Goal: Information Seeking & Learning: Learn about a topic

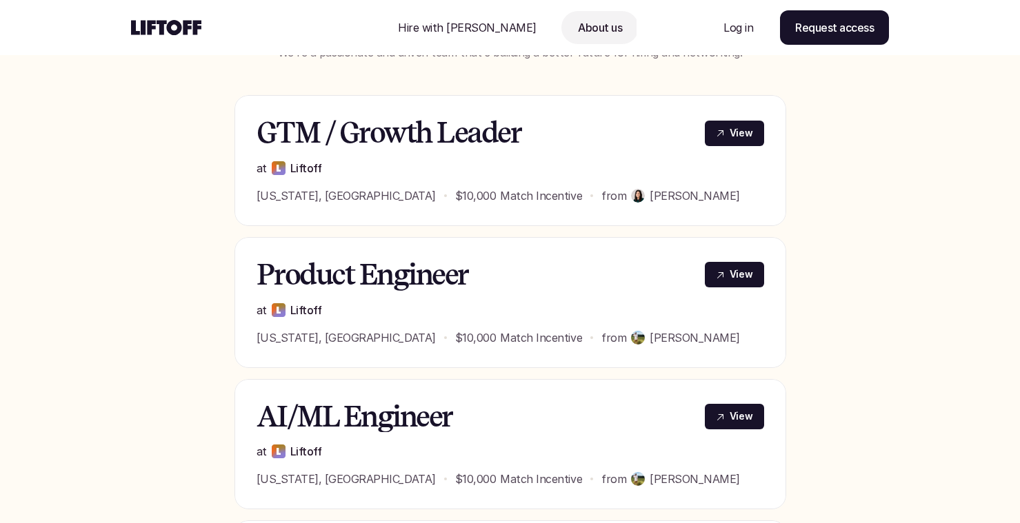
scroll to position [546, 0]
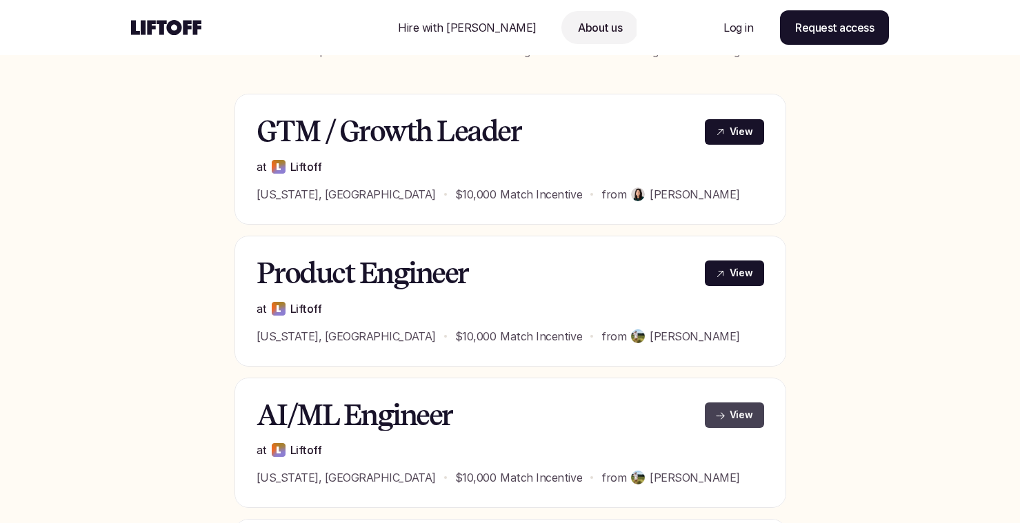
click at [744, 416] on p "View" at bounding box center [741, 415] width 23 height 14
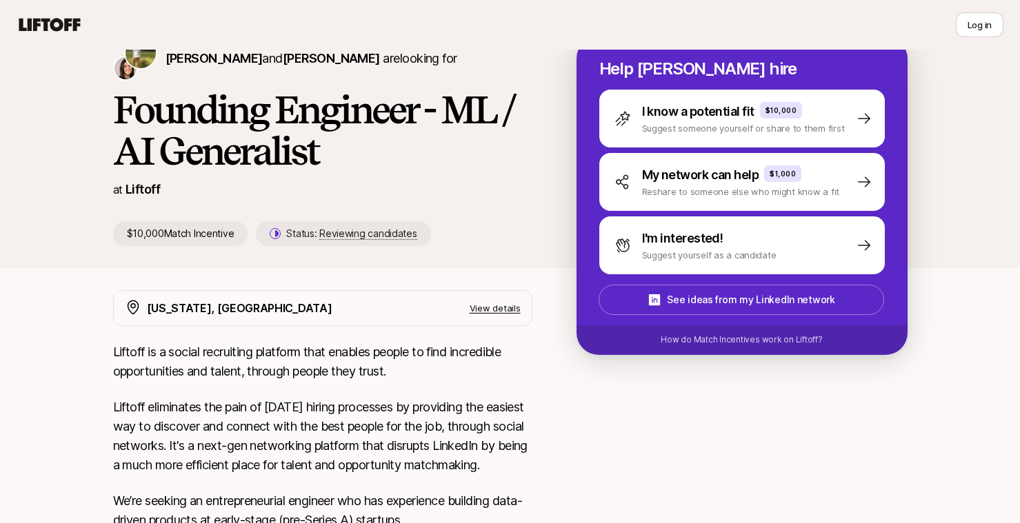
scroll to position [32, 0]
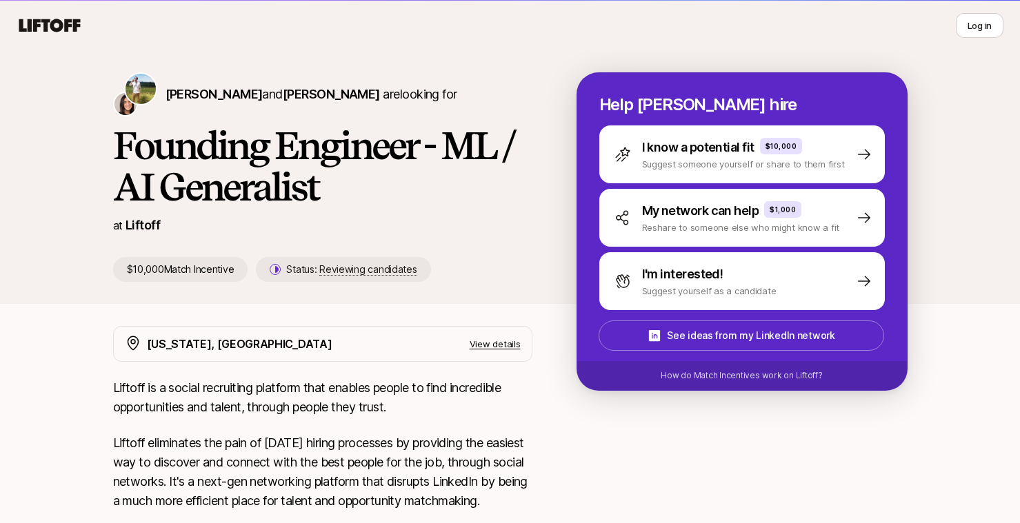
click at [489, 346] on p "View details" at bounding box center [495, 344] width 51 height 14
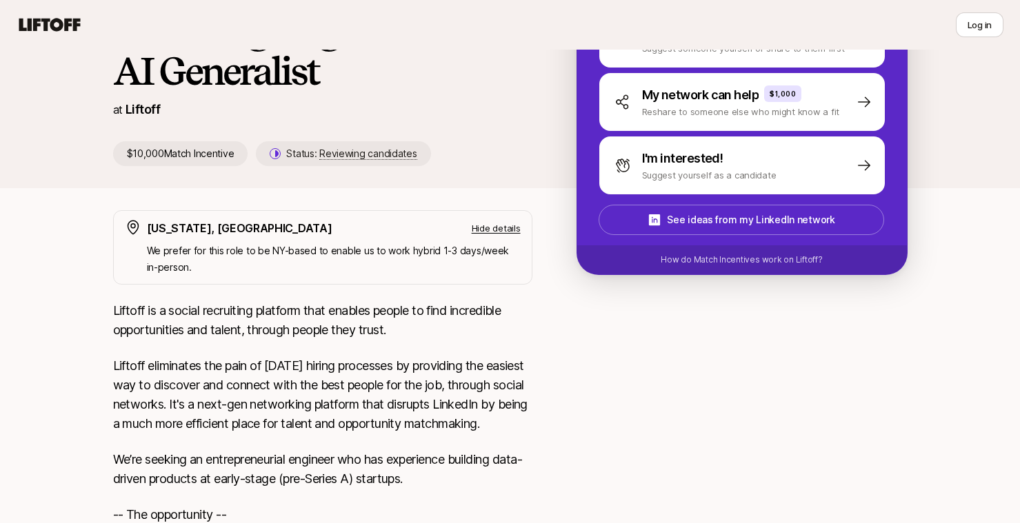
scroll to position [0, 0]
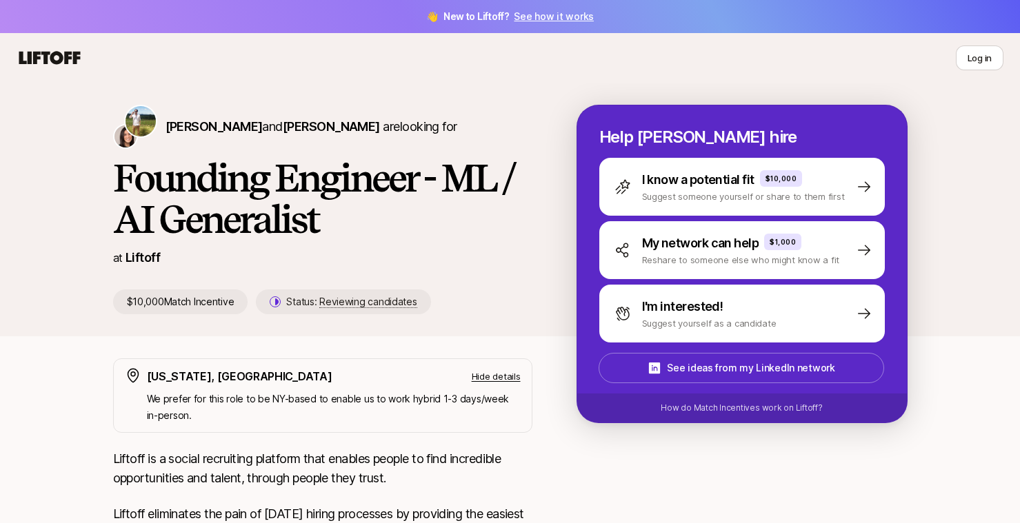
click at [44, 61] on icon at bounding box center [49, 57] width 61 height 13
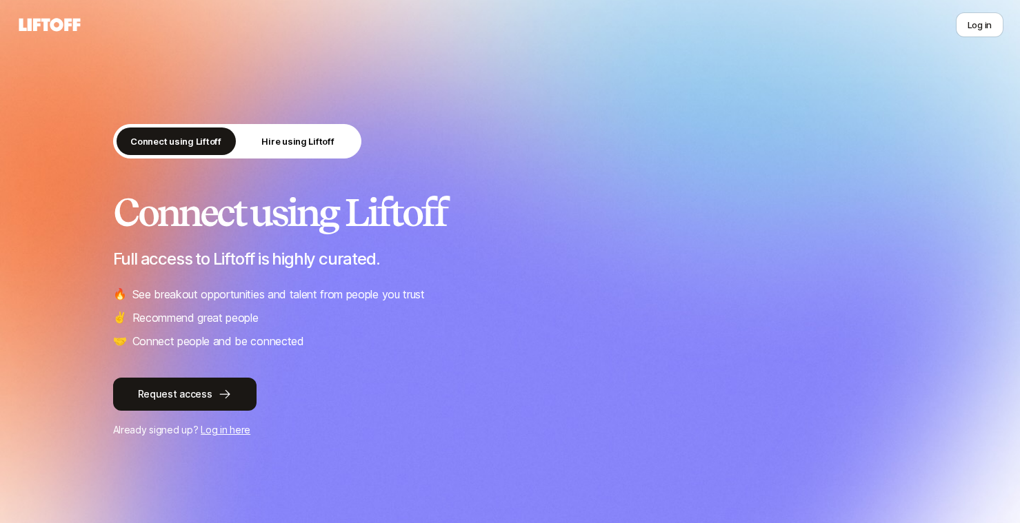
scroll to position [21, 0]
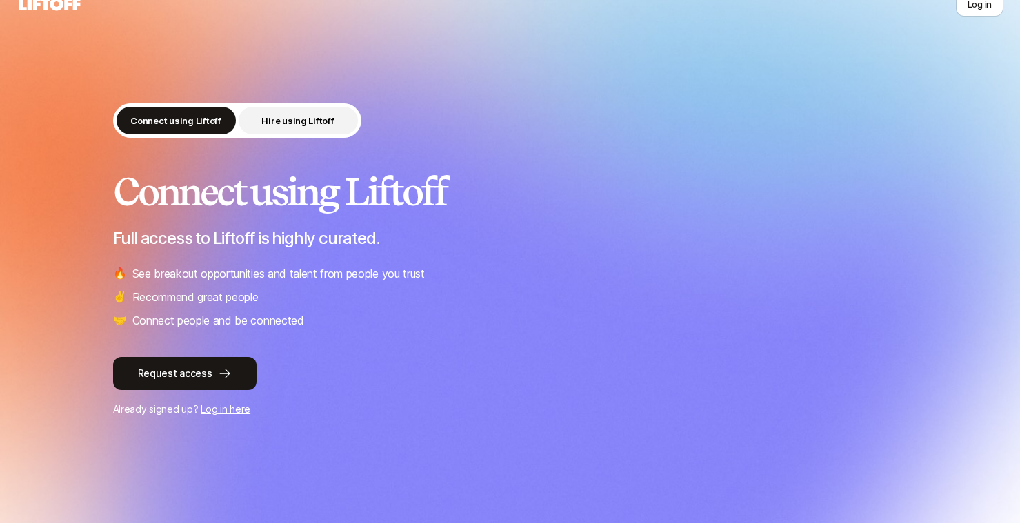
click at [330, 120] on p "Hire using Liftoff" at bounding box center [297, 121] width 72 height 14
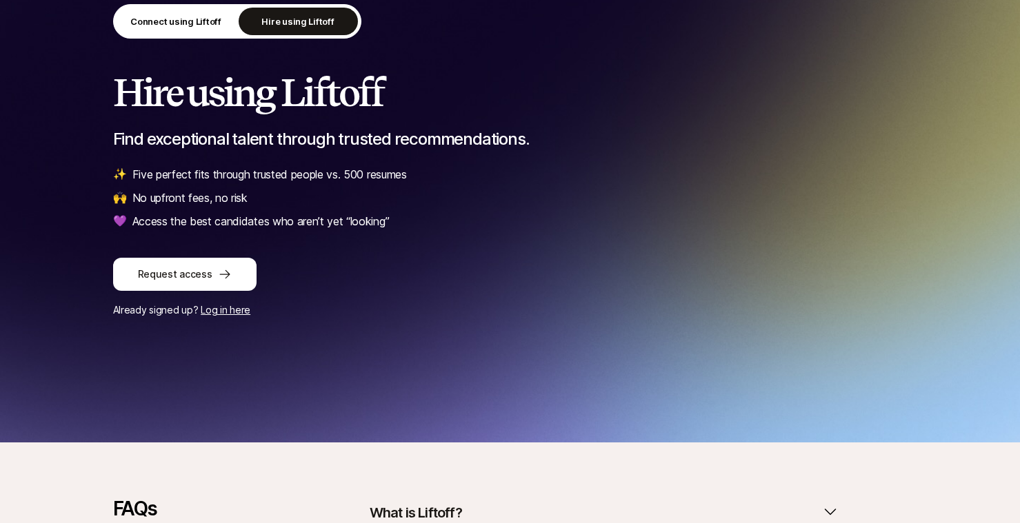
scroll to position [351, 0]
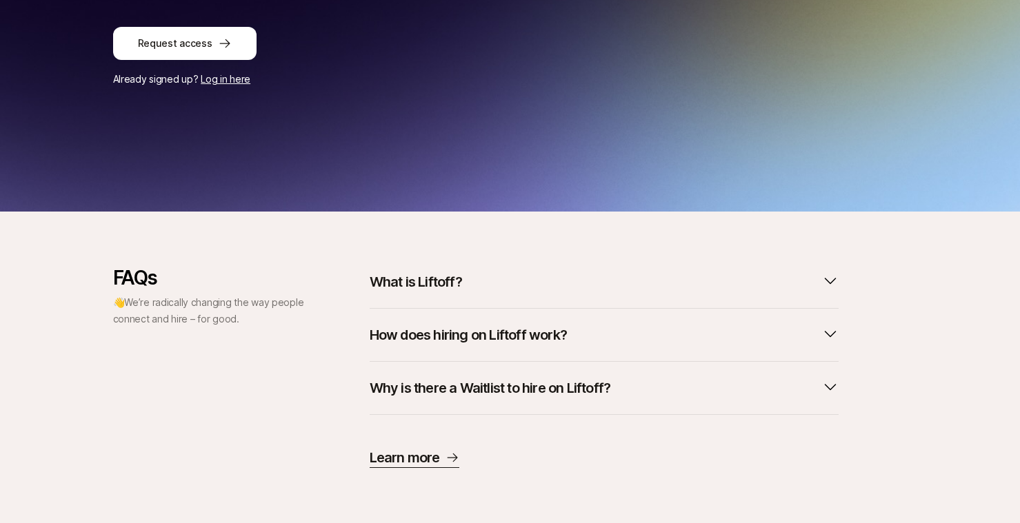
click at [455, 326] on p "How does hiring on Liftoff work?" at bounding box center [468, 335] width 197 height 19
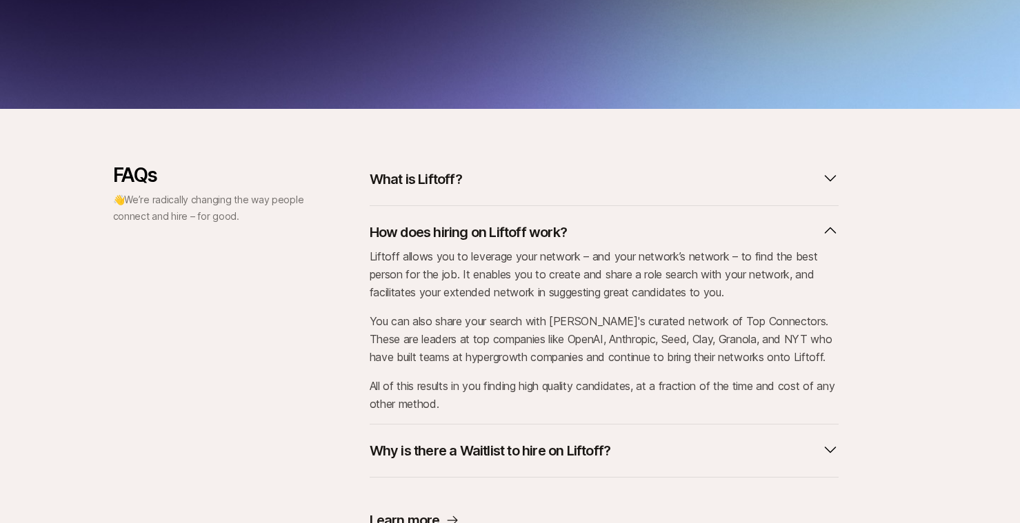
scroll to position [459, 0]
